Goal: Information Seeking & Learning: Check status

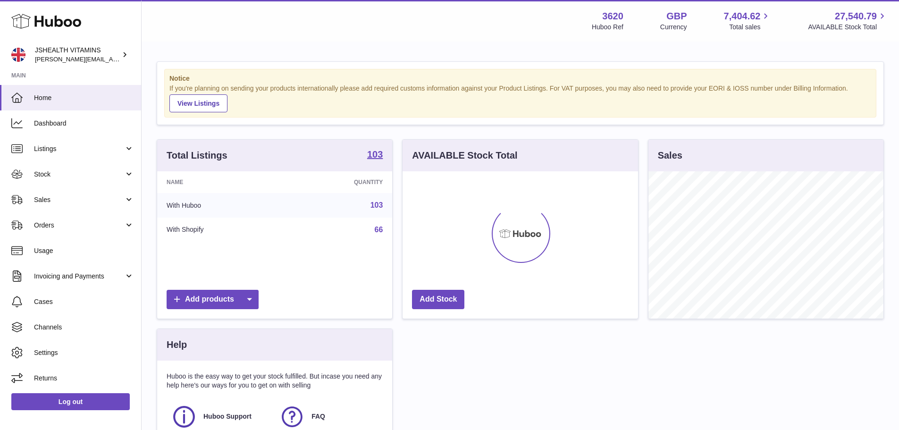
scroll to position [147, 236]
click at [57, 178] on span "Stock" at bounding box center [79, 174] width 90 height 9
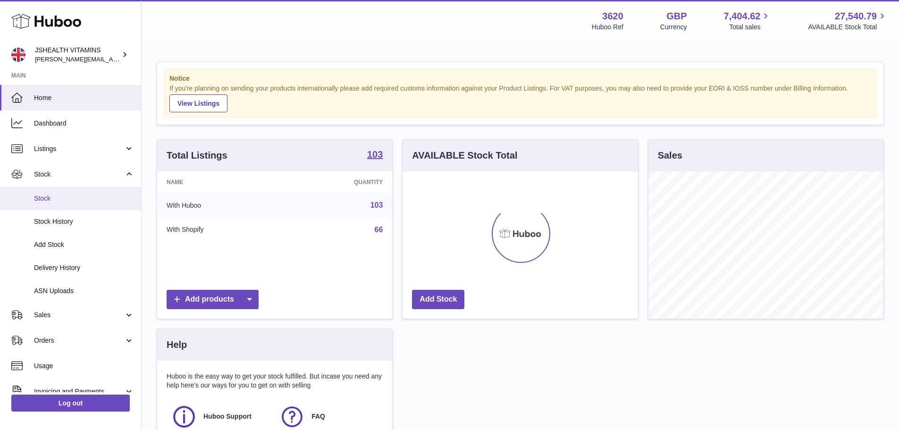
click at [57, 203] on link "Stock" at bounding box center [70, 198] width 141 height 23
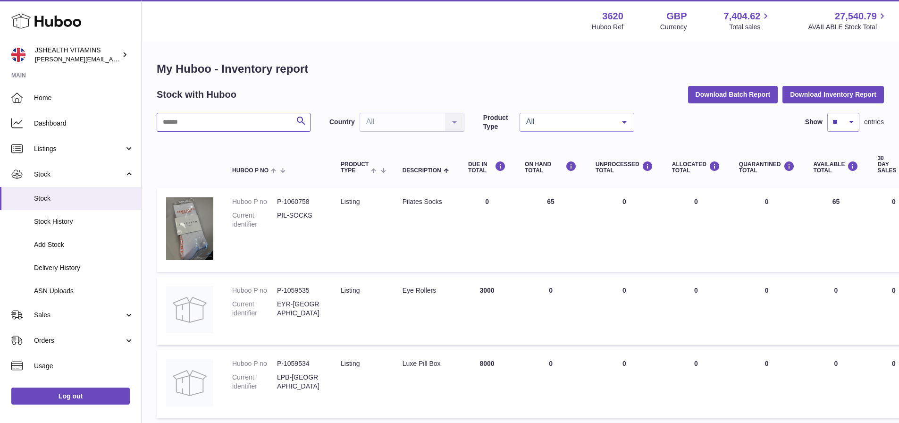
click at [253, 125] on input "text" at bounding box center [234, 122] width 154 height 19
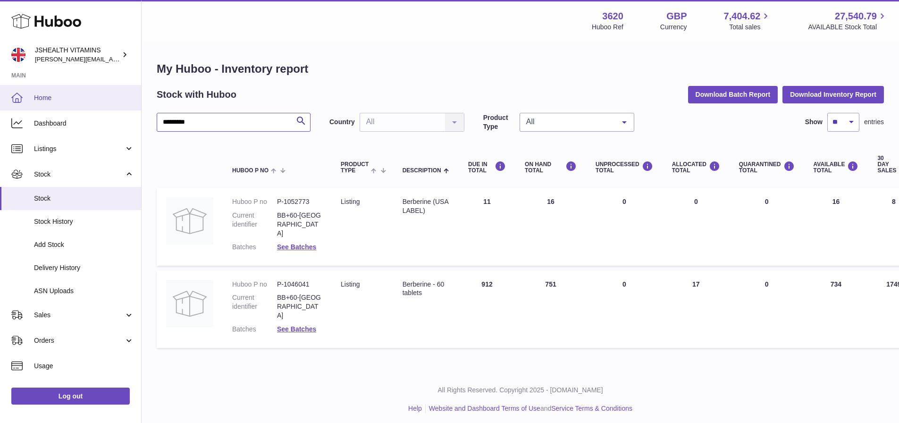
drag, startPoint x: 215, startPoint y: 125, endPoint x: 75, endPoint y: 100, distance: 142.0
click at [75, 100] on div "Huboo JSHEALTH VITAMINS francesca@jshealthvitamins.com Main Home Dashboard List…" at bounding box center [449, 213] width 899 height 427
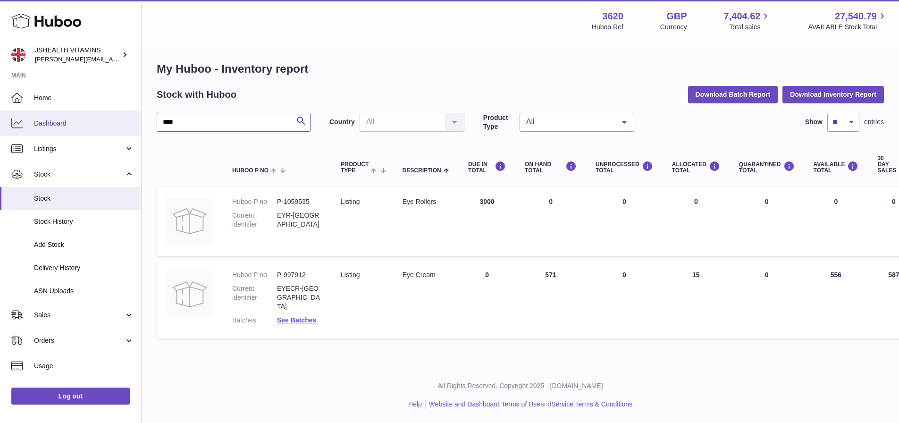
drag, startPoint x: 146, startPoint y: 125, endPoint x: 114, endPoint y: 124, distance: 32.6
click at [119, 123] on div "Huboo JSHEALTH VITAMINS francesca@jshealthvitamins.com Main Home Dashboard List…" at bounding box center [449, 211] width 899 height 423
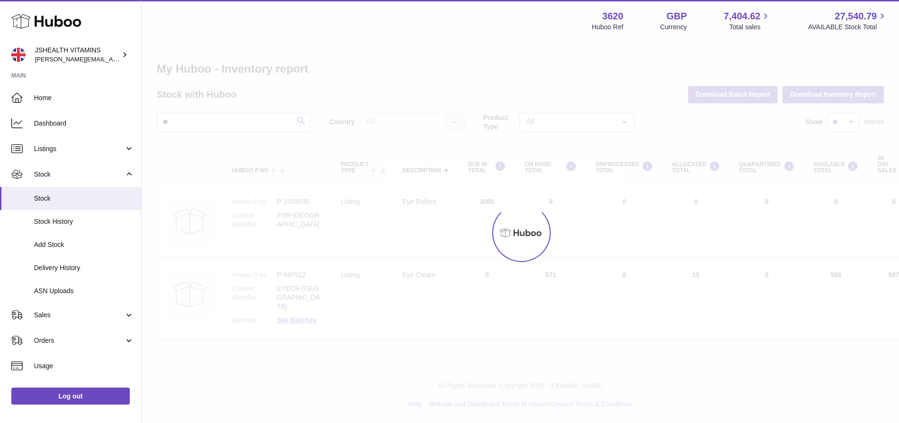
click at [182, 122] on div at bounding box center [521, 232] width 758 height 381
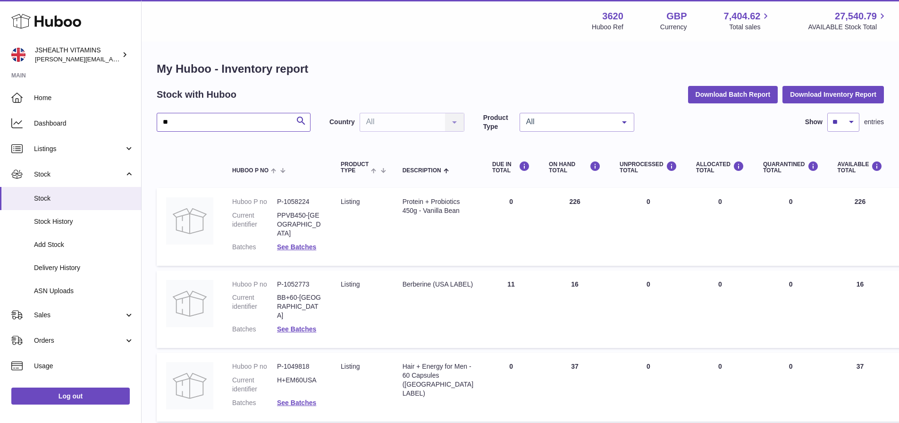
click at [179, 126] on input "**" at bounding box center [234, 122] width 154 height 19
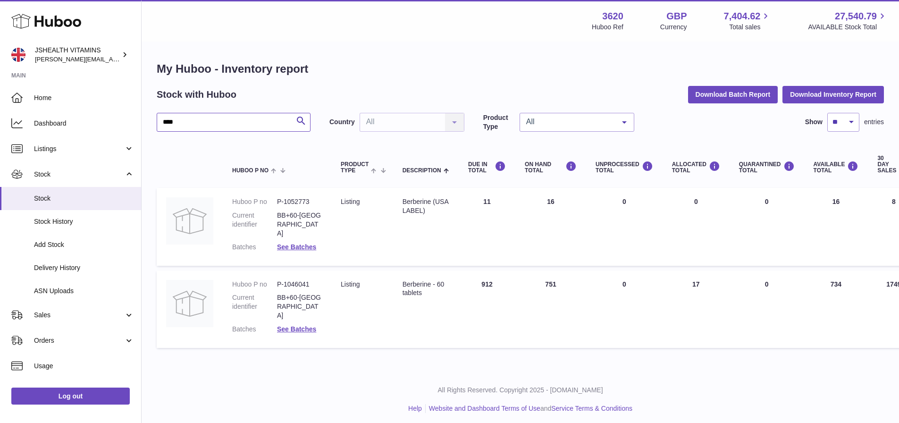
type input "****"
click at [286, 325] on link "See Batches" at bounding box center [296, 329] width 39 height 8
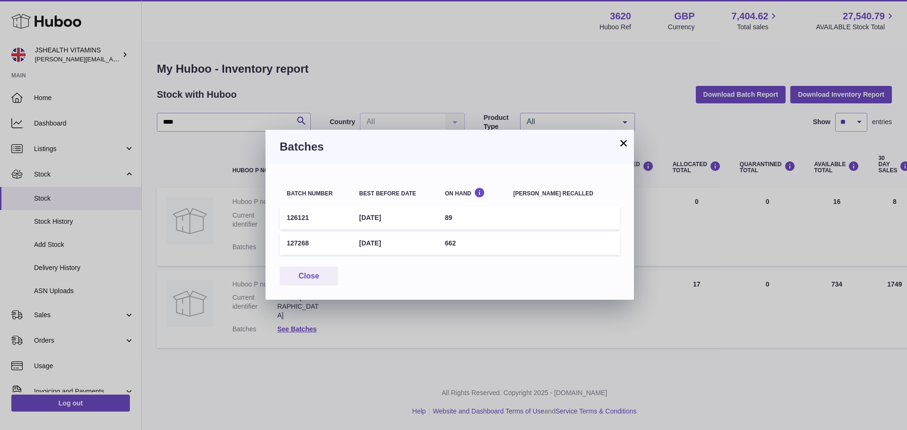
click at [624, 145] on button "×" at bounding box center [623, 142] width 11 height 11
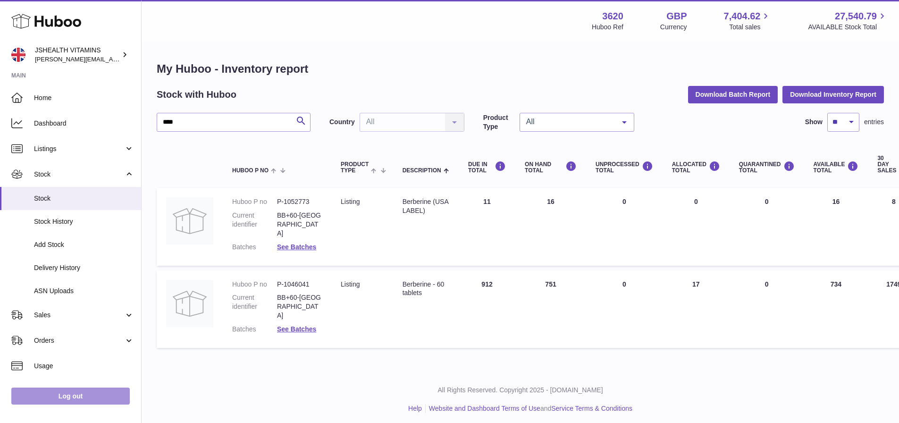
click at [75, 402] on link "Log out" at bounding box center [70, 396] width 119 height 17
